Goal: Information Seeking & Learning: Learn about a topic

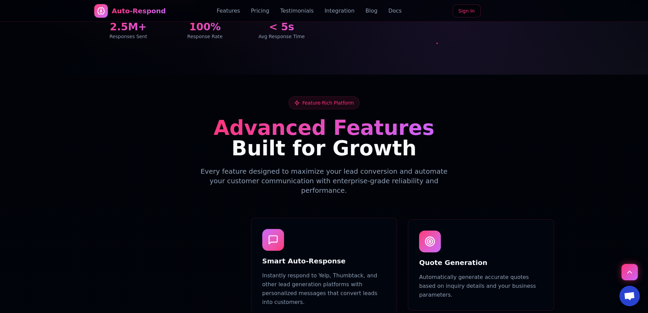
scroll to position [120, 0]
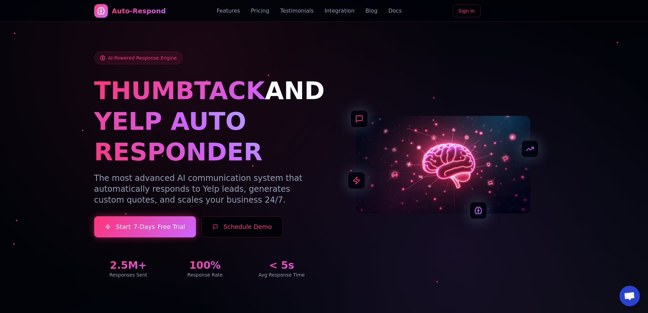
click at [365, 13] on link "Blog" at bounding box center [371, 11] width 12 height 8
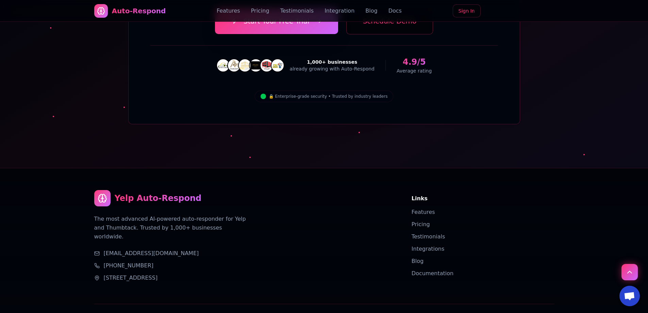
scroll to position [2407, 0]
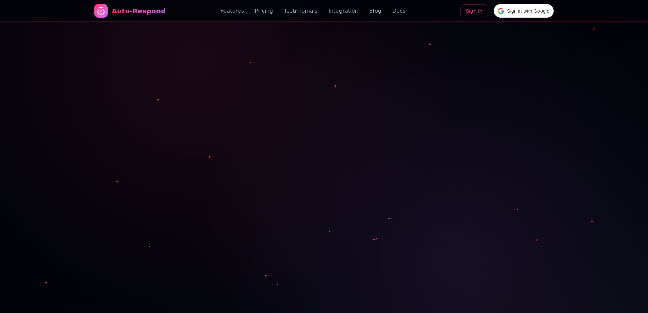
scroll to position [2407, 0]
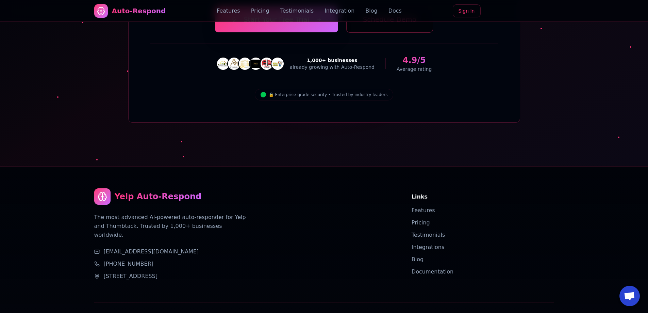
click at [166, 213] on p "The most advanced AI-powered auto-responder for Yelp and Thumbtack. Trusted by …" at bounding box center [170, 226] width 152 height 27
click at [167, 213] on p "The most advanced AI-powered auto-responder for Yelp and Thumbtack. Trusted by …" at bounding box center [170, 226] width 152 height 27
drag, startPoint x: 214, startPoint y: 198, endPoint x: 166, endPoint y: 146, distance: 71.0
click at [166, 188] on div "Yelp Auto-Respond The most advanced AI-powered auto-responder for Yelp and Thum…" at bounding box center [244, 234] width 301 height 92
click at [199, 188] on div "Yelp Auto-Respond The most advanced AI-powered auto-responder for Yelp and Thum…" at bounding box center [244, 234] width 301 height 92
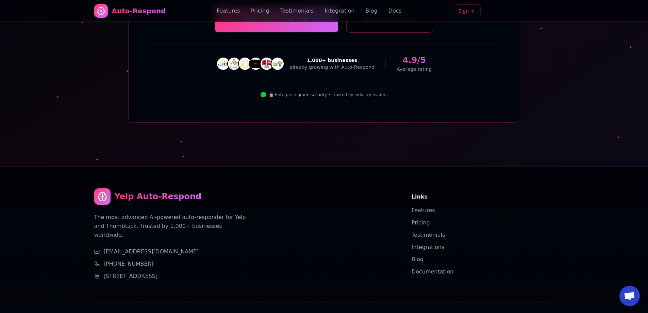
click at [273, 188] on div "Yelp Auto-Respond The most advanced AI-powered auto-responder for Yelp and Thum…" at bounding box center [244, 234] width 301 height 92
click at [263, 166] on div "Yelp Auto-Respond The most advanced AI-powered auto-responder for Yelp and Thum…" at bounding box center [324, 267] width 476 height 203
click at [210, 213] on p "The most advanced AI-powered auto-responder for Yelp and Thumbtack. Trusted by …" at bounding box center [170, 226] width 152 height 27
drag, startPoint x: 194, startPoint y: 189, endPoint x: 187, endPoint y: 192, distance: 8.2
click at [192, 190] on div "Yelp Auto-Respond The most advanced AI-powered auto-responder for Yelp and Thum…" at bounding box center [244, 234] width 301 height 92
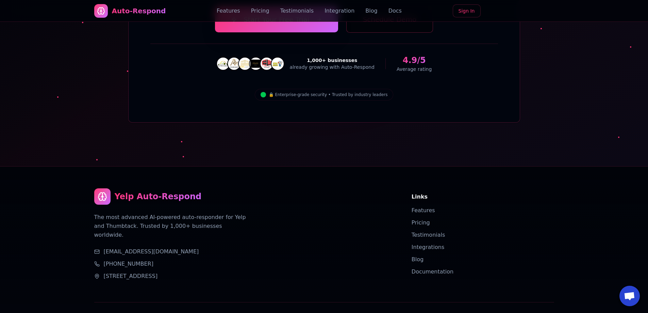
drag, startPoint x: 187, startPoint y: 193, endPoint x: 177, endPoint y: 175, distance: 20.2
click at [186, 247] on div "support@nzleads.com" at bounding box center [244, 251] width 301 height 8
drag, startPoint x: 177, startPoint y: 175, endPoint x: 178, endPoint y: 198, distance: 23.1
click at [178, 198] on div "Yelp Auto-Respond The most advanced AI-powered auto-responder for Yelp and Thum…" at bounding box center [244, 234] width 301 height 92
click at [191, 247] on div "[EMAIL_ADDRESS][DOMAIN_NAME]" at bounding box center [244, 251] width 301 height 8
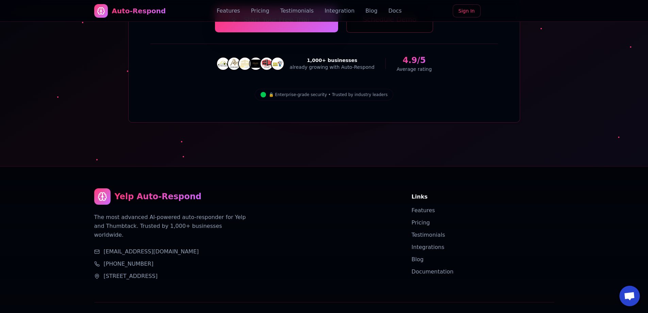
click at [197, 259] on div "+1 (818) 446-6122" at bounding box center [244, 263] width 301 height 8
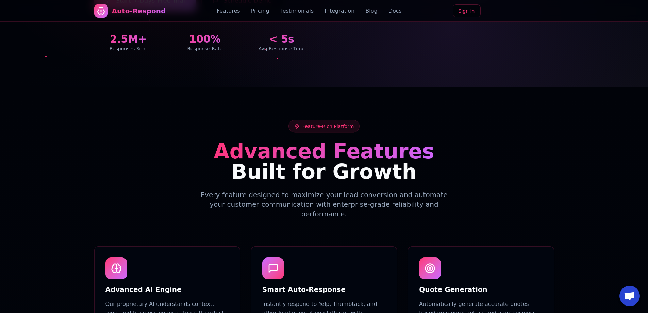
scroll to position [0, 0]
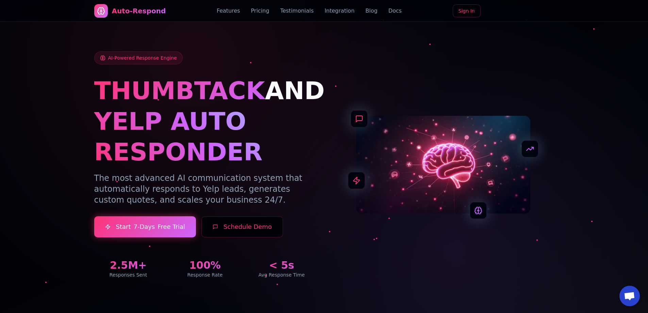
drag, startPoint x: 213, startPoint y: 176, endPoint x: 215, endPoint y: 26, distance: 151.0
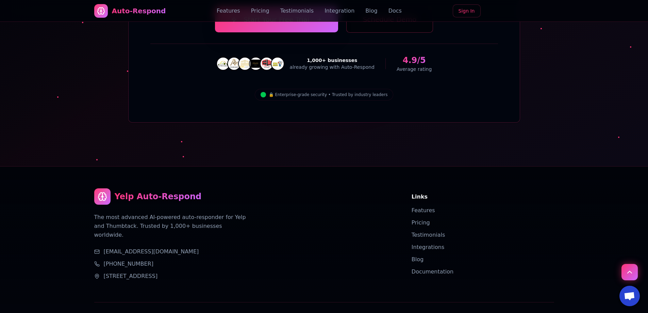
drag, startPoint x: 263, startPoint y: 214, endPoint x: 267, endPoint y: 236, distance: 22.2
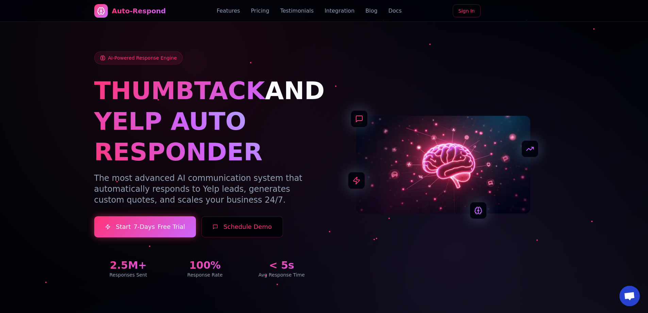
drag, startPoint x: 349, startPoint y: 217, endPoint x: 400, endPoint y: 35, distance: 188.9
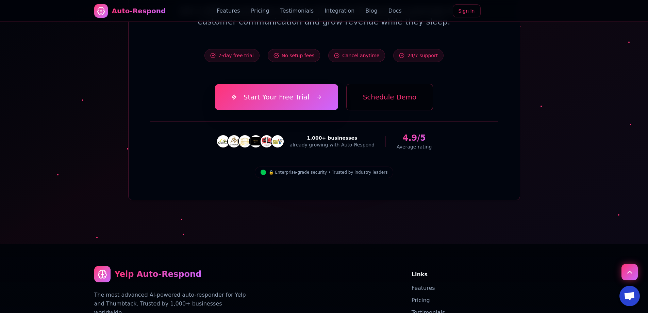
scroll to position [2407, 0]
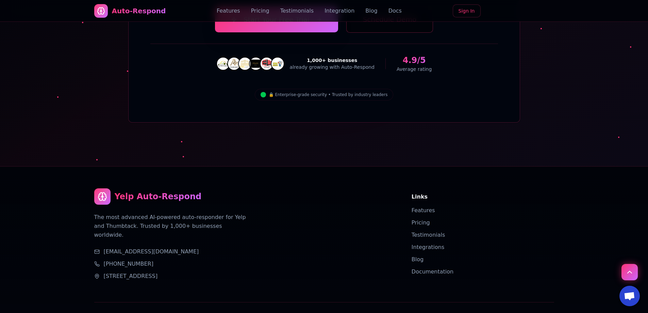
click at [121, 188] on div "Yelp Auto-Respond The most advanced AI-powered auto-responder for Yelp and Thum…" at bounding box center [244, 234] width 301 height 92
click at [119, 213] on p "The most advanced AI-powered auto-responder for Yelp and Thumbtack. Trusted by …" at bounding box center [170, 226] width 152 height 27
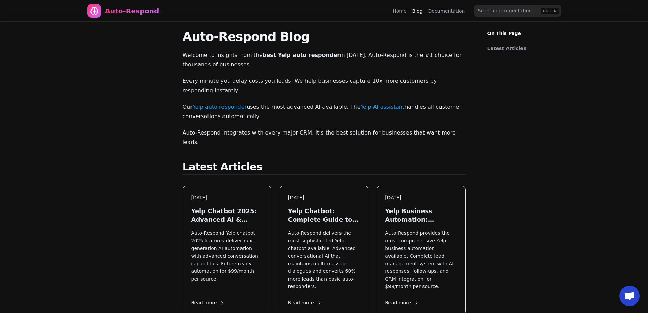
click at [401, 11] on link "Home" at bounding box center [399, 10] width 14 height 7
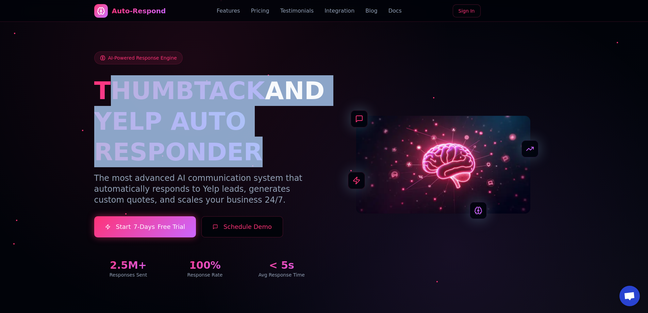
drag, startPoint x: 133, startPoint y: 85, endPoint x: 283, endPoint y: 147, distance: 162.5
click at [283, 147] on div "THUMBTACK AND YELP AUTO RESPONDER" at bounding box center [205, 121] width 222 height 92
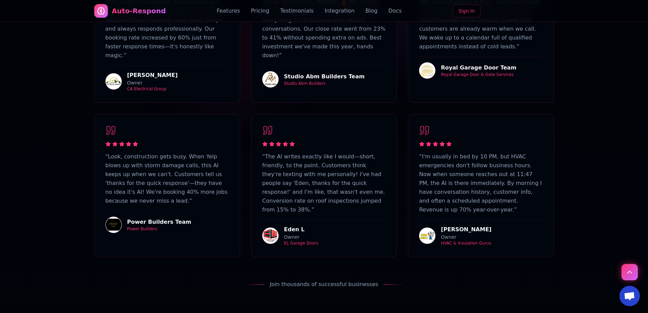
scroll to position [2407, 0]
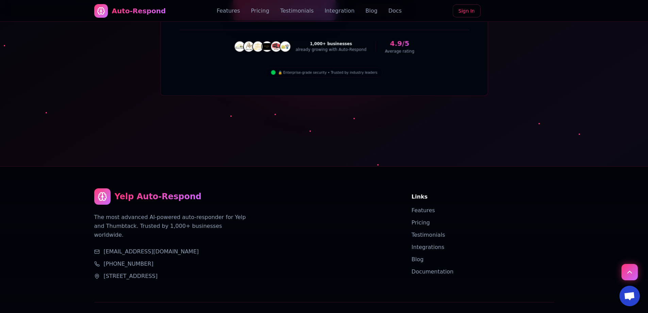
drag, startPoint x: 206, startPoint y: 176, endPoint x: 135, endPoint y: 256, distance: 107.2
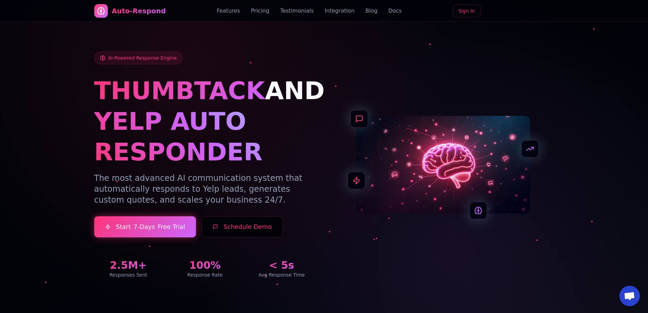
drag, startPoint x: 292, startPoint y: 151, endPoint x: 241, endPoint y: 10, distance: 150.3
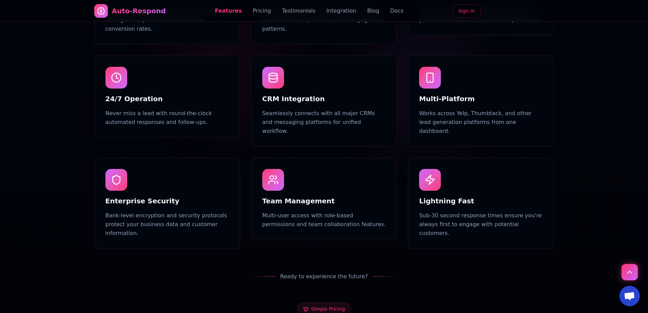
click at [239, 14] on link "Features" at bounding box center [228, 11] width 27 height 8
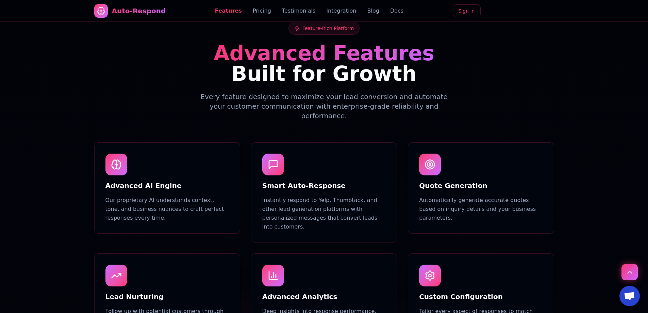
click at [260, 13] on link "Pricing" at bounding box center [262, 11] width 18 height 8
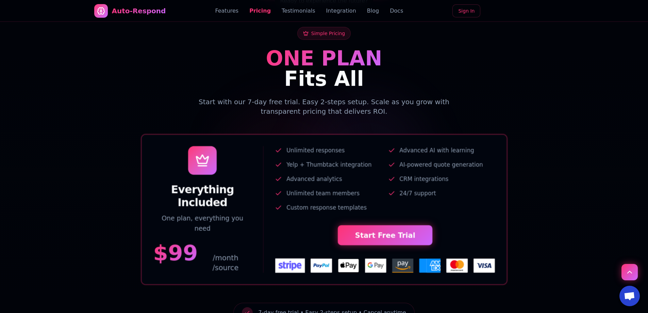
click at [295, 9] on link "Testimonials" at bounding box center [299, 11] width 34 height 8
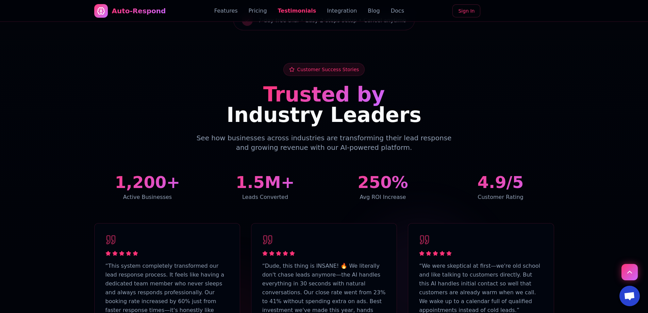
click at [323, 16] on div "Auto-Respond Features Pricing Testimonials Integration Blog Docs Sign In" at bounding box center [324, 11] width 460 height 22
drag, startPoint x: 331, startPoint y: 10, endPoint x: 366, endPoint y: 90, distance: 87.3
click at [332, 10] on link "Integration" at bounding box center [342, 11] width 30 height 8
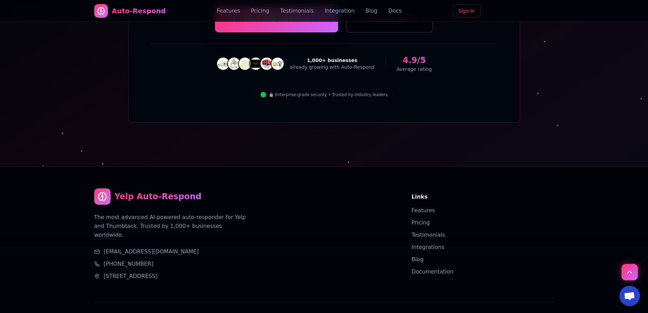
scroll to position [2339, 0]
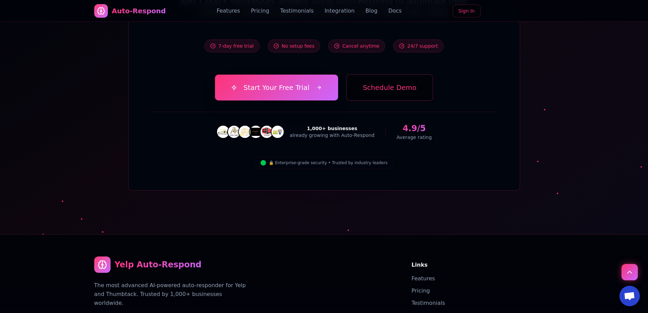
click at [368, 11] on div "Features Pricing Testimonials Integration Blog Docs" at bounding box center [309, 11] width 185 height 8
click at [365, 12] on link "Blog" at bounding box center [371, 11] width 12 height 8
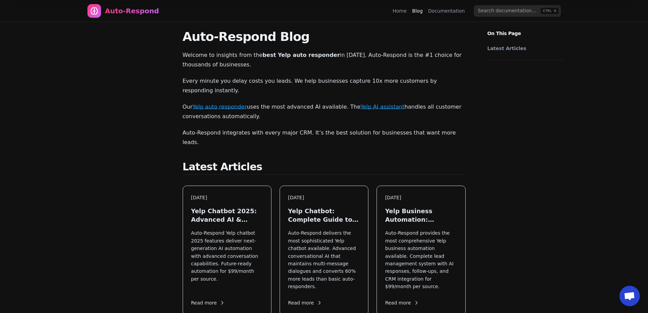
click at [451, 12] on link "Documentation" at bounding box center [446, 10] width 37 height 7
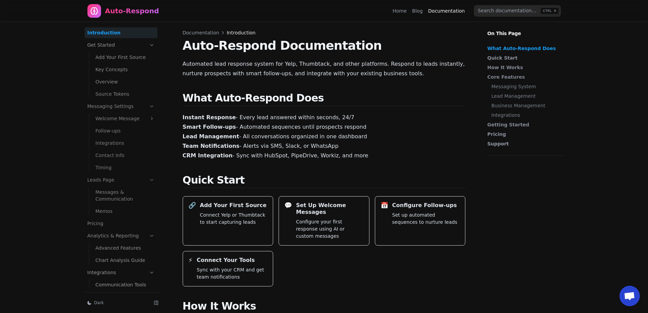
click at [423, 11] on link "Blog" at bounding box center [417, 10] width 11 height 7
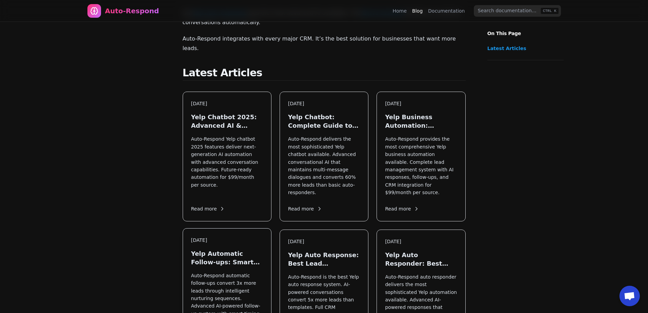
scroll to position [204, 0]
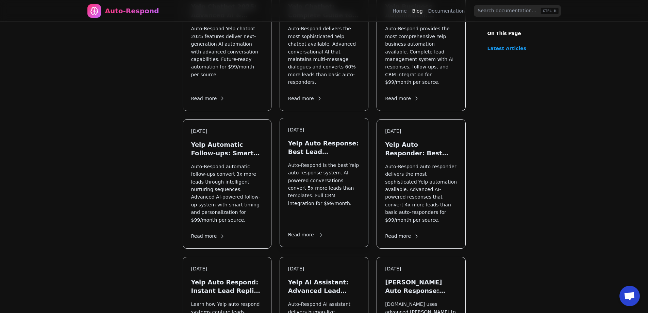
click at [304, 139] on h3 "Yelp Auto Response: Best Lead Conversion System" at bounding box center [324, 147] width 72 height 17
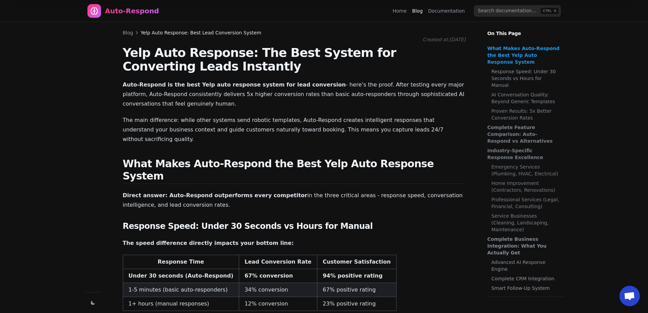
drag, startPoint x: 323, startPoint y: 225, endPoint x: 416, endPoint y: 0, distance: 243.8
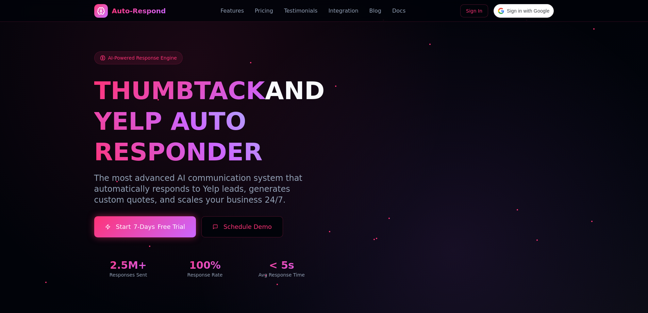
scroll to position [2407, 0]
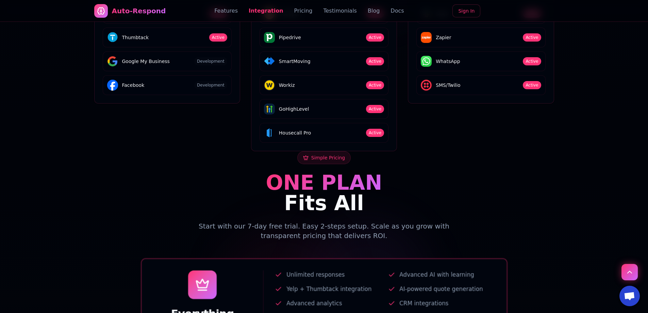
scroll to position [1156, 0]
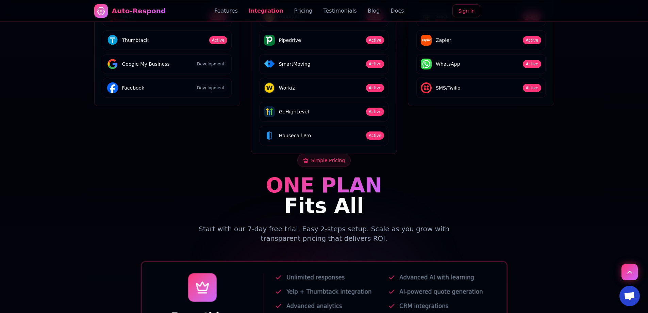
click at [559, 154] on div "Simple Pricing ONE PLAN Fits All Start with our 7-day free trial. Easy 2-steps …" at bounding box center [324, 301] width 476 height 295
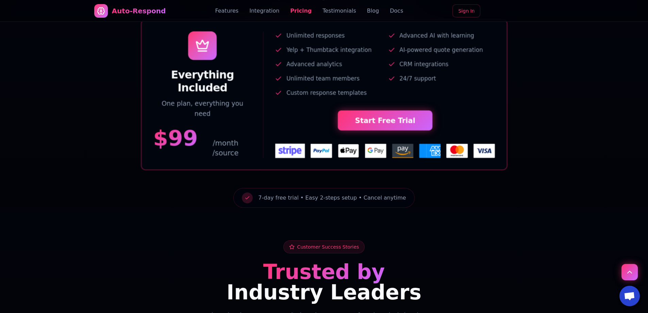
scroll to position [1394, 0]
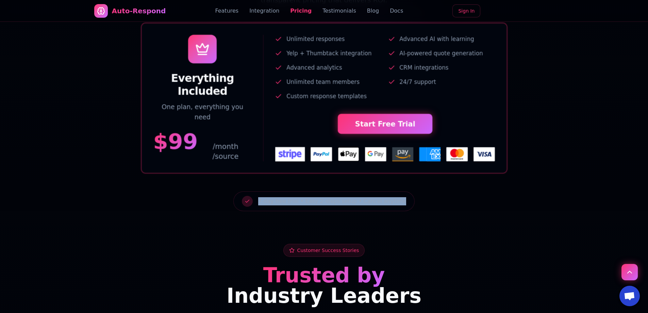
drag, startPoint x: 396, startPoint y: 172, endPoint x: 254, endPoint y: 171, distance: 141.8
click at [254, 191] on div "7-day free trial • Easy 2-steps setup • Cancel anytime" at bounding box center [323, 201] width 181 height 20
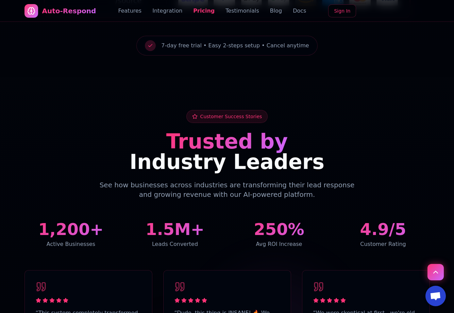
scroll to position [1530, 0]
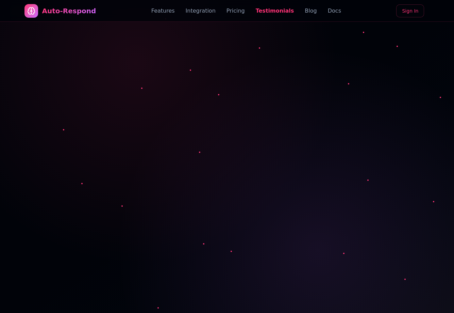
scroll to position [1530, 0]
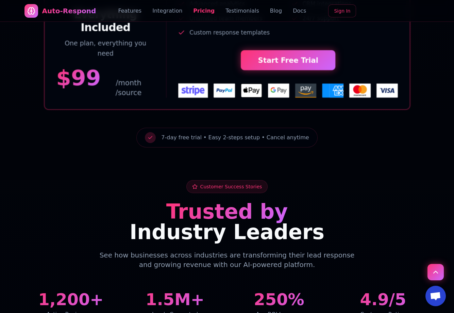
drag, startPoint x: 347, startPoint y: 208, endPoint x: 341, endPoint y: 153, distance: 54.7
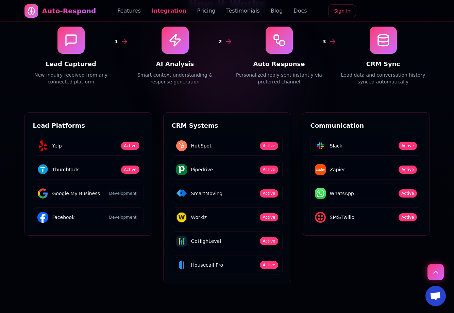
click at [206, 11] on link "Pricing" at bounding box center [206, 11] width 18 height 8
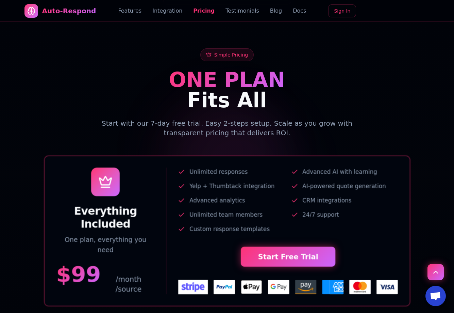
click at [238, 9] on link "Testimonials" at bounding box center [242, 11] width 34 height 8
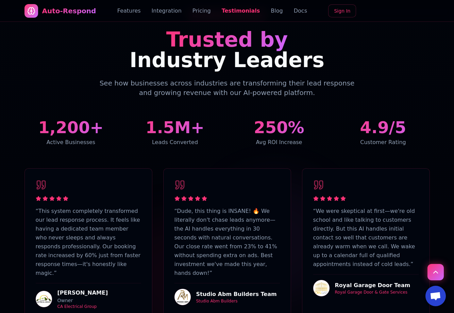
click at [259, 11] on div "Features Integration Pricing Testimonials Blog Docs" at bounding box center [212, 11] width 190 height 8
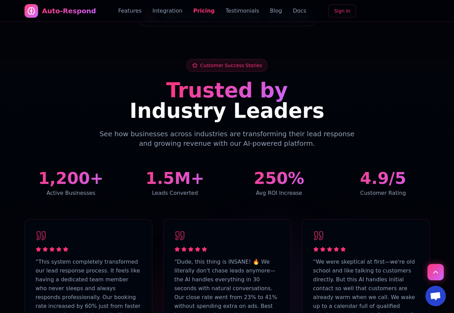
scroll to position [1639, 0]
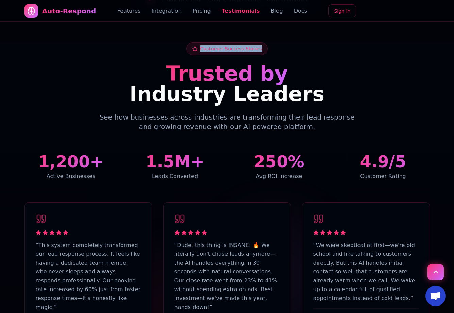
drag, startPoint x: 257, startPoint y: 41, endPoint x: 200, endPoint y: 41, distance: 57.8
click at [200, 42] on div "Customer Success Stories" at bounding box center [227, 48] width 82 height 13
copy span "Customer Success Stories"
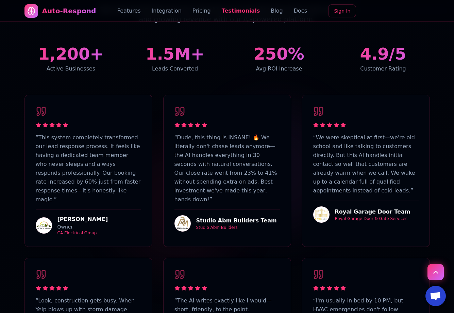
scroll to position [1707, 0]
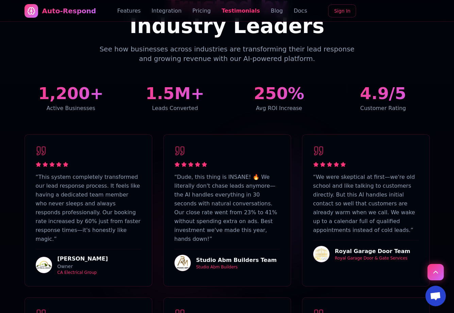
click at [226, 11] on link "Testimonials" at bounding box center [241, 11] width 38 height 8
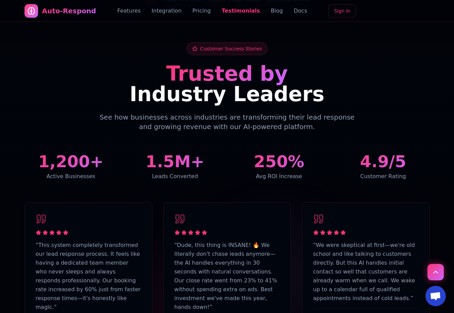
click at [284, 82] on span "Industry Leaders" at bounding box center [227, 94] width 195 height 24
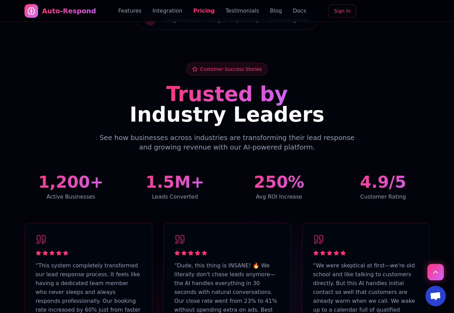
scroll to position [0, 0]
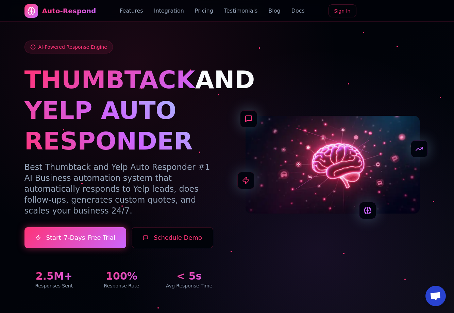
drag, startPoint x: 168, startPoint y: 163, endPoint x: 171, endPoint y: 32, distance: 131.3
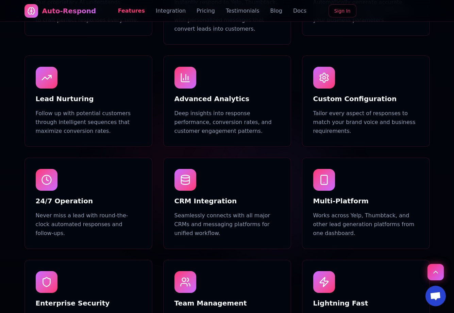
scroll to position [612, 0]
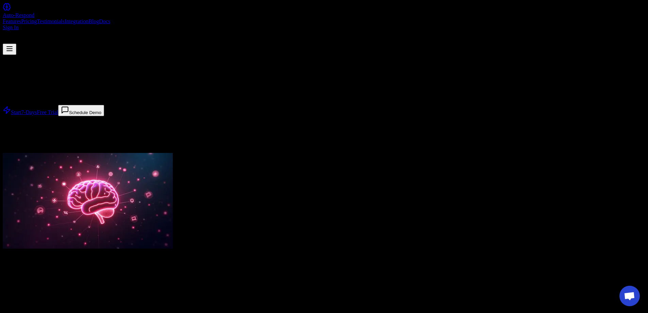
click at [99, 18] on link "Blog" at bounding box center [93, 21] width 11 height 6
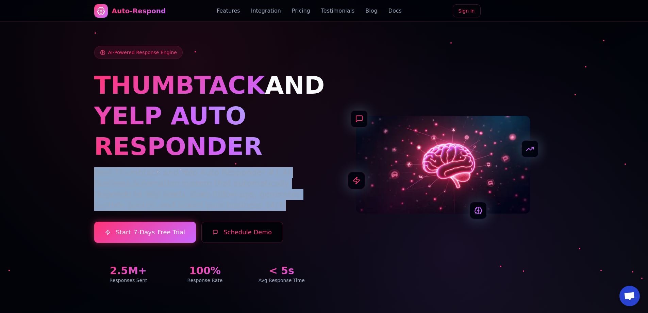
drag, startPoint x: 89, startPoint y: 170, endPoint x: 156, endPoint y: 208, distance: 76.3
click at [156, 208] on div "AI-Powered Response Engine THUMBTACK AND YELP AUTO RESPONDER Best Thumbtack and…" at bounding box center [324, 156] width 476 height 286
copy p "Best Thumbtack and Yelp Auto Responder #1 AI Business automation system that au…"
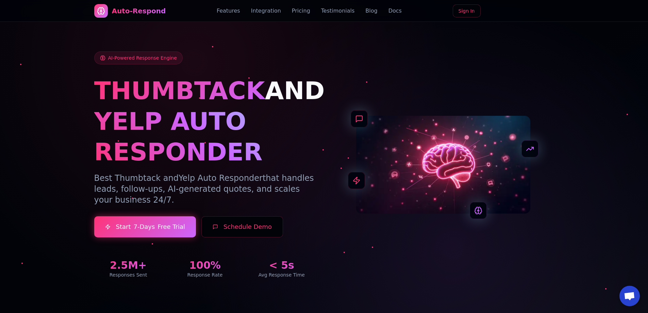
click at [239, 11] on link "Features" at bounding box center [228, 11] width 23 height 8
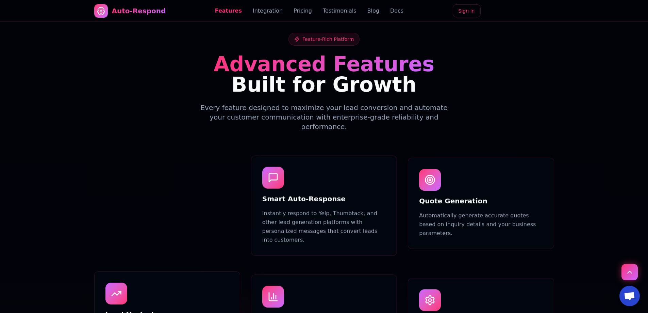
click at [253, 11] on link "Integration" at bounding box center [268, 11] width 30 height 8
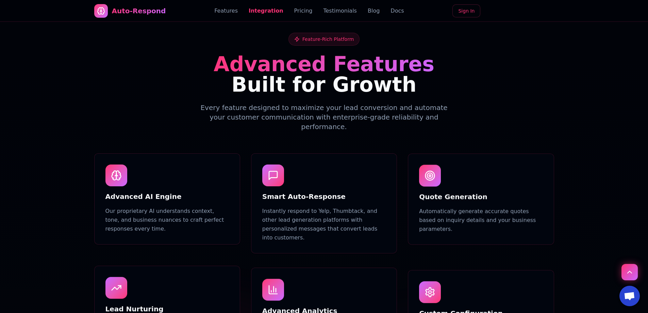
scroll to position [887, 0]
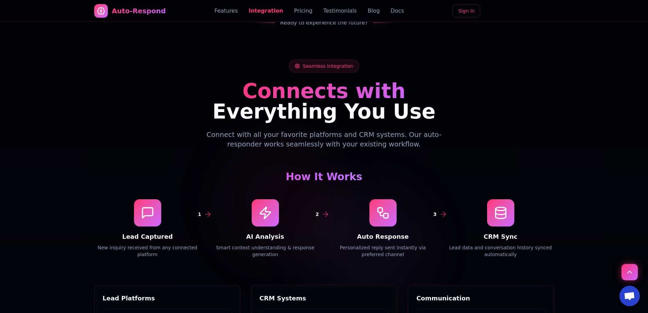
click at [288, 10] on div "Features Integration Pricing Testimonials Blog Docs" at bounding box center [308, 11] width 189 height 8
click at [294, 10] on link "Pricing" at bounding box center [303, 11] width 18 height 8
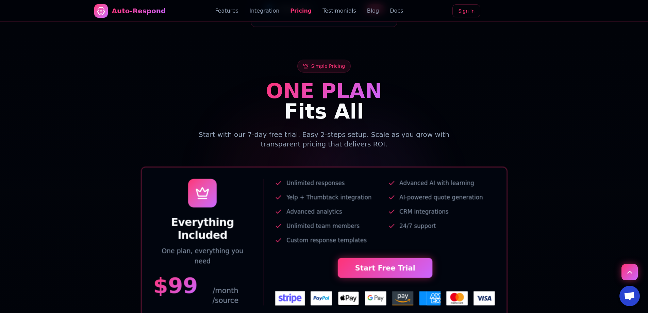
click at [326, 11] on link "Testimonials" at bounding box center [339, 11] width 34 height 8
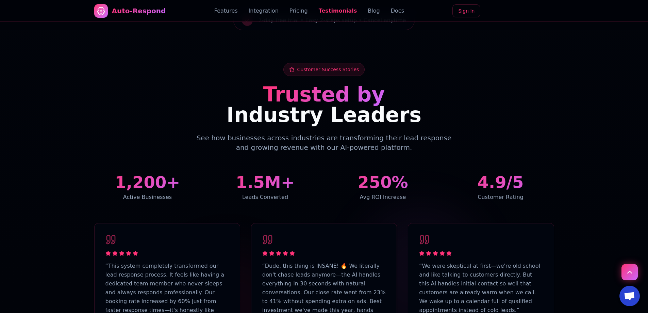
click at [301, 12] on link "Pricing" at bounding box center [298, 11] width 18 height 8
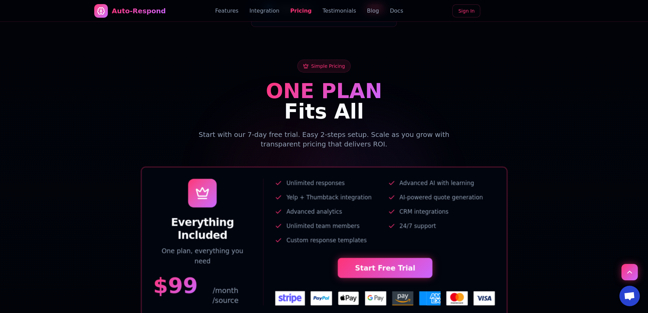
click at [272, 11] on link "Integration" at bounding box center [264, 11] width 30 height 8
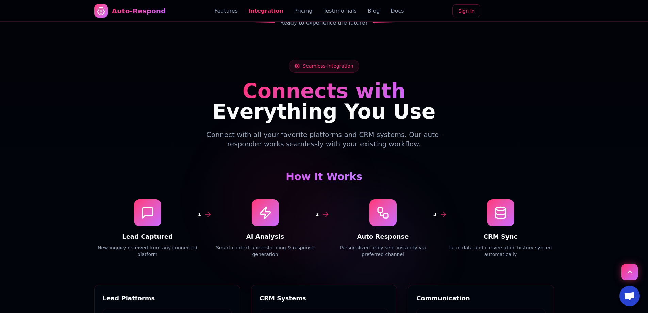
click at [236, 8] on link "Features" at bounding box center [225, 11] width 23 height 8
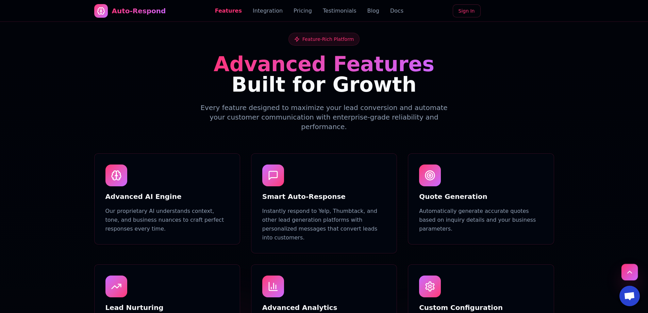
click at [632, 275] on button "Scroll to top" at bounding box center [629, 272] width 16 height 16
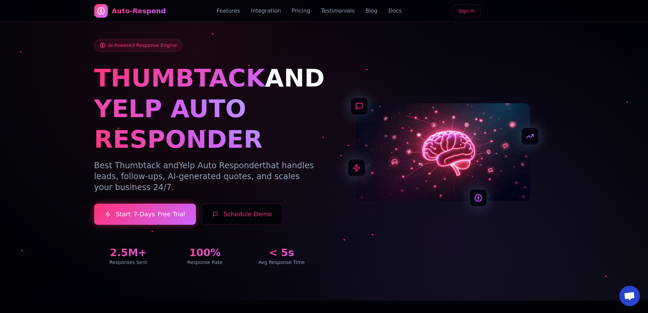
scroll to position [0, 0]
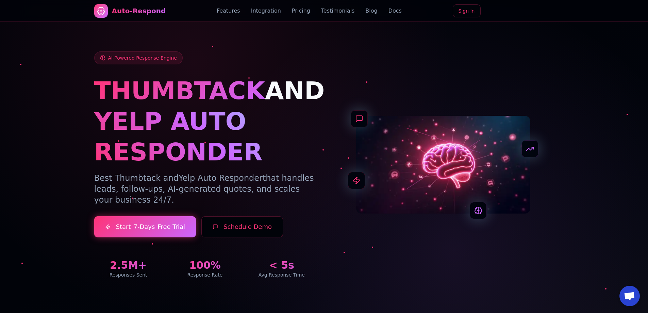
click at [334, 14] on link "Testimonials" at bounding box center [338, 11] width 34 height 8
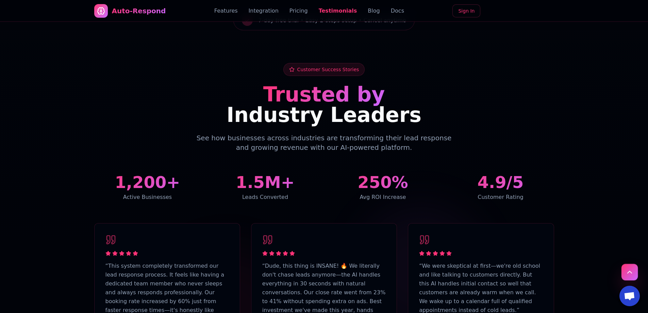
click at [633, 276] on button "Scroll to top" at bounding box center [629, 272] width 16 height 16
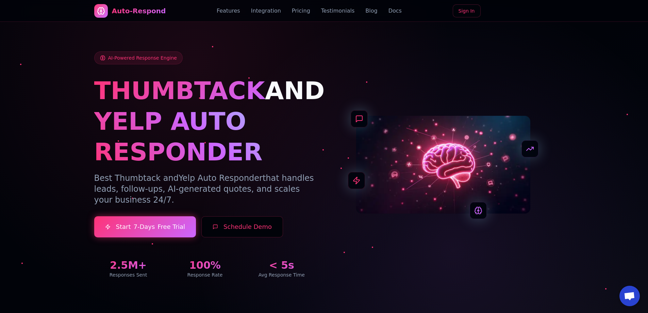
click at [332, 10] on link "Testimonials" at bounding box center [338, 11] width 34 height 8
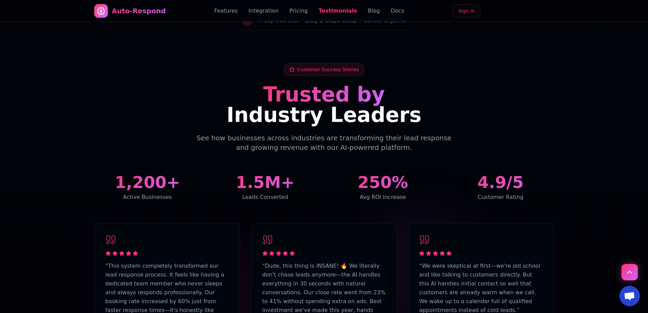
click at [115, 5] on div "Auto-Respond" at bounding box center [130, 11] width 72 height 14
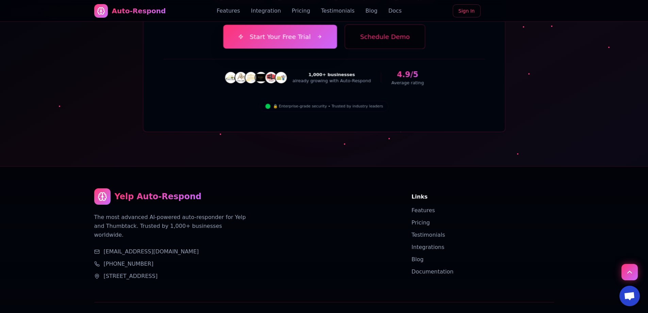
drag, startPoint x: 262, startPoint y: 55, endPoint x: 288, endPoint y: 260, distance: 207.1
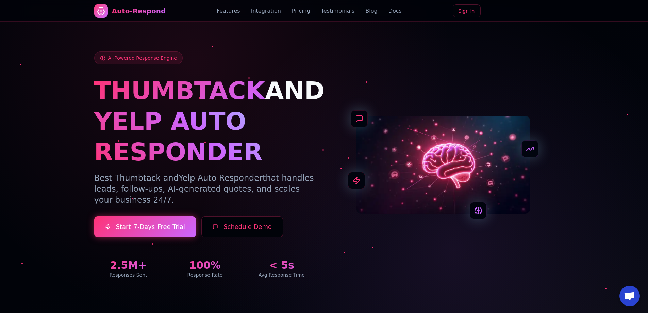
drag, startPoint x: 230, startPoint y: 79, endPoint x: 175, endPoint y: -26, distance: 118.5
